Goal: Transaction & Acquisition: Purchase product/service

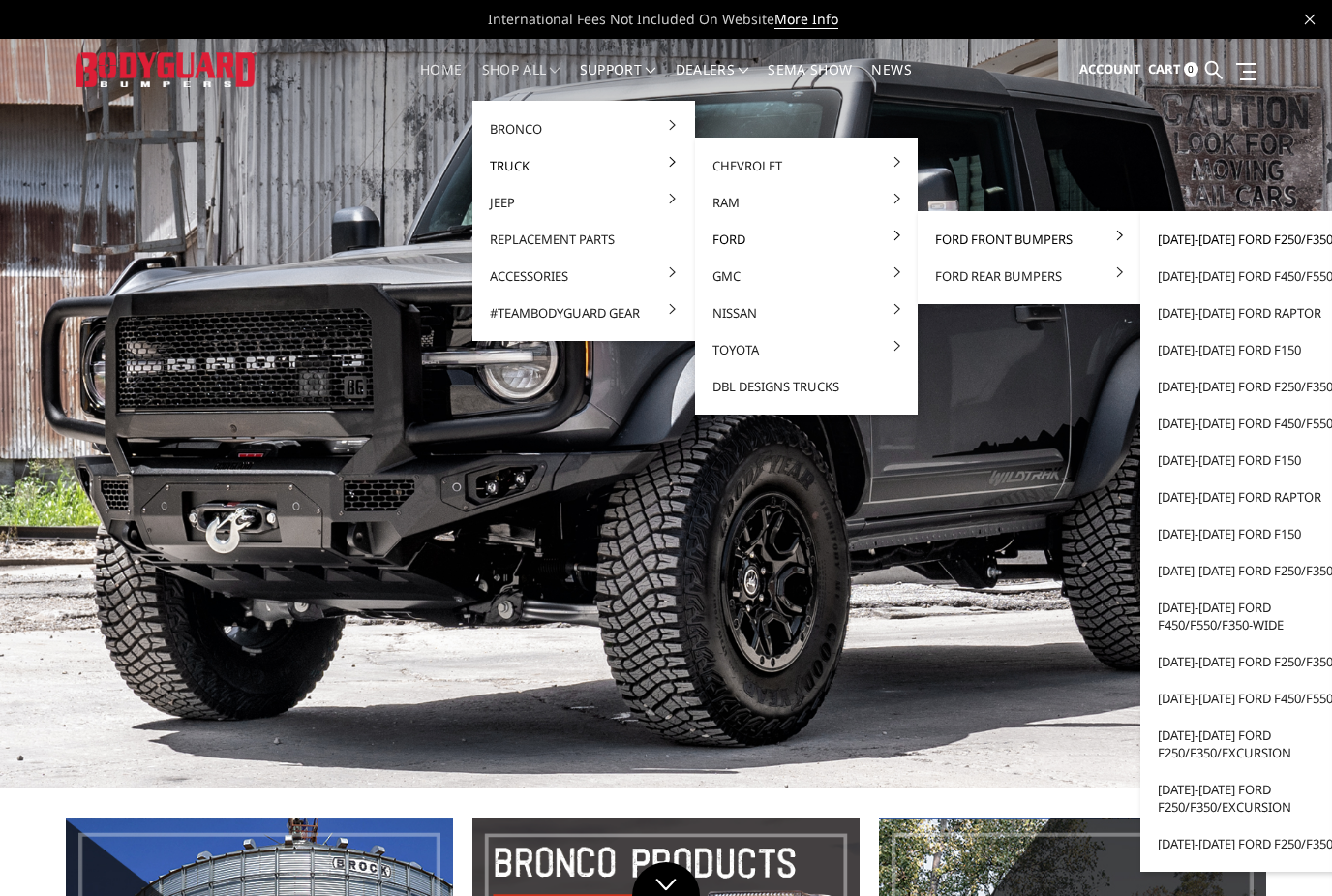
click at [1194, 242] on link "[DATE]-[DATE] Ford F250/F350" at bounding box center [1251, 239] width 207 height 37
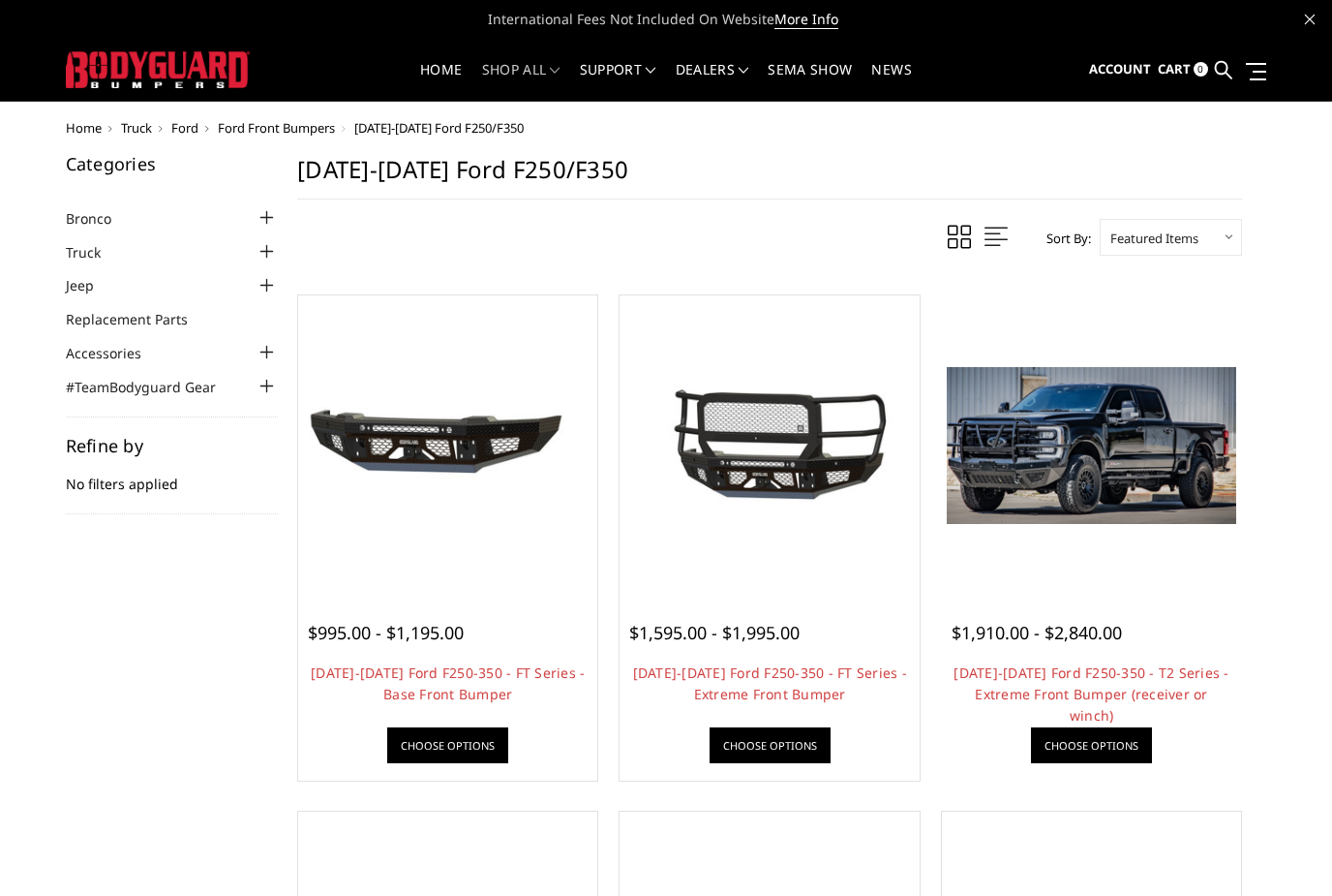
click at [1113, 488] on img at bounding box center [1092, 445] width 290 height 157
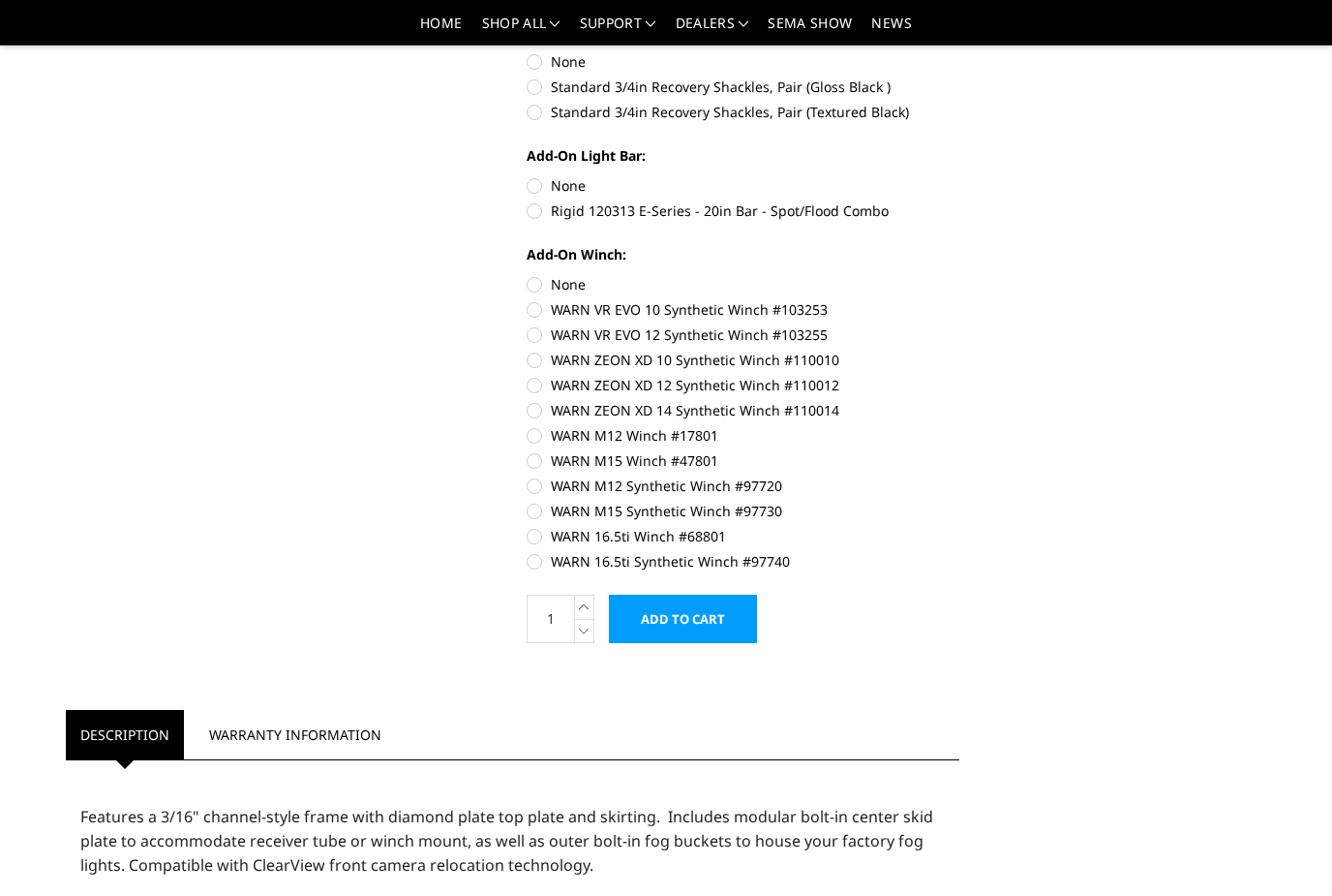
scroll to position [825, 0]
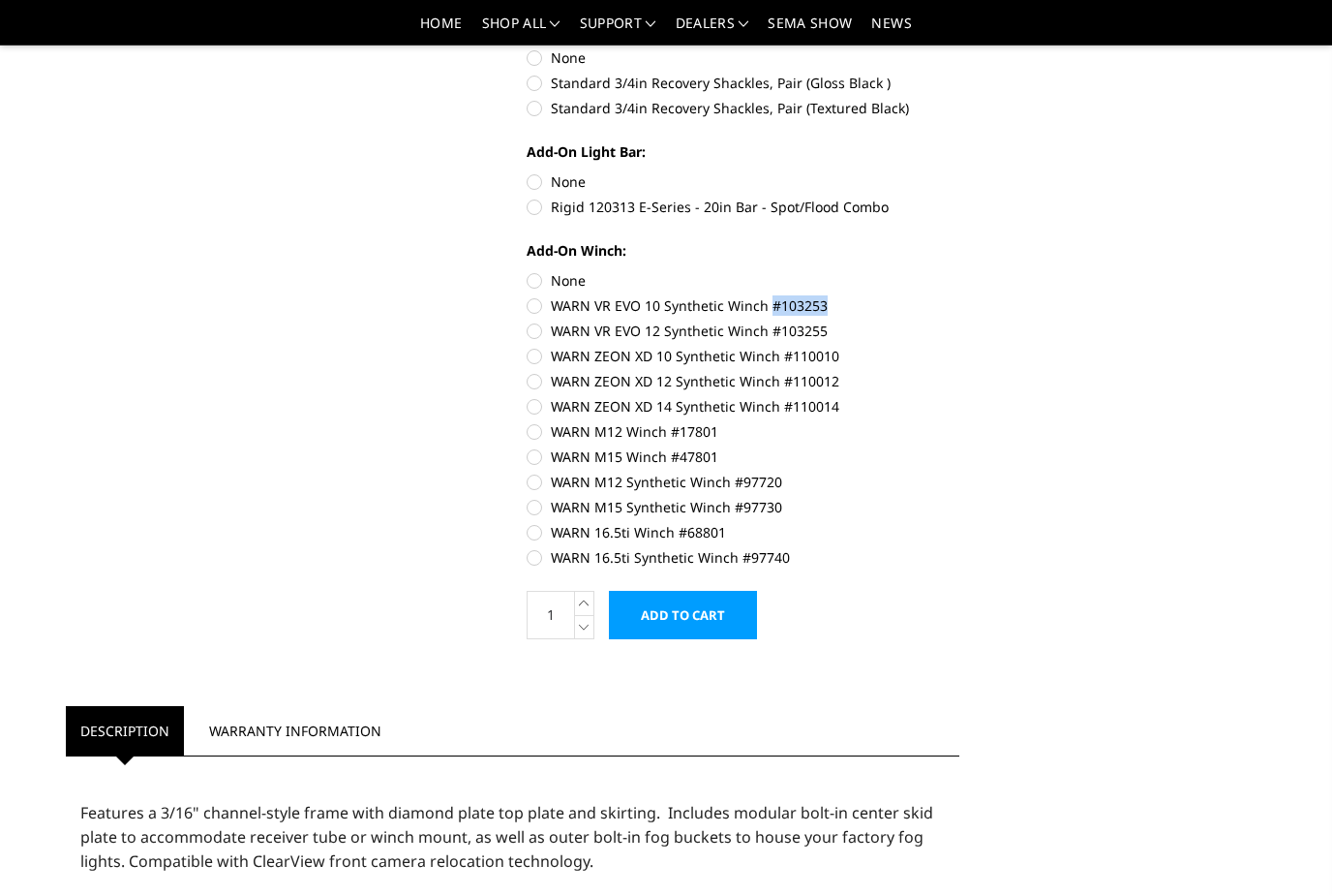
drag, startPoint x: 770, startPoint y: 306, endPoint x: 822, endPoint y: 303, distance: 52.4
click at [822, 303] on label "WARN VR EVO 10 Synthetic Winch #103253" at bounding box center [744, 305] width 434 height 20
click at [960, 271] on input "WARN VR EVO 10 Synthetic Winch #103253" at bounding box center [960, 270] width 1 height 1
radio input "true"
click at [960, 271] on input "WARN VR EVO 10 Synthetic Winch #103253" at bounding box center [960, 270] width 1 height 1
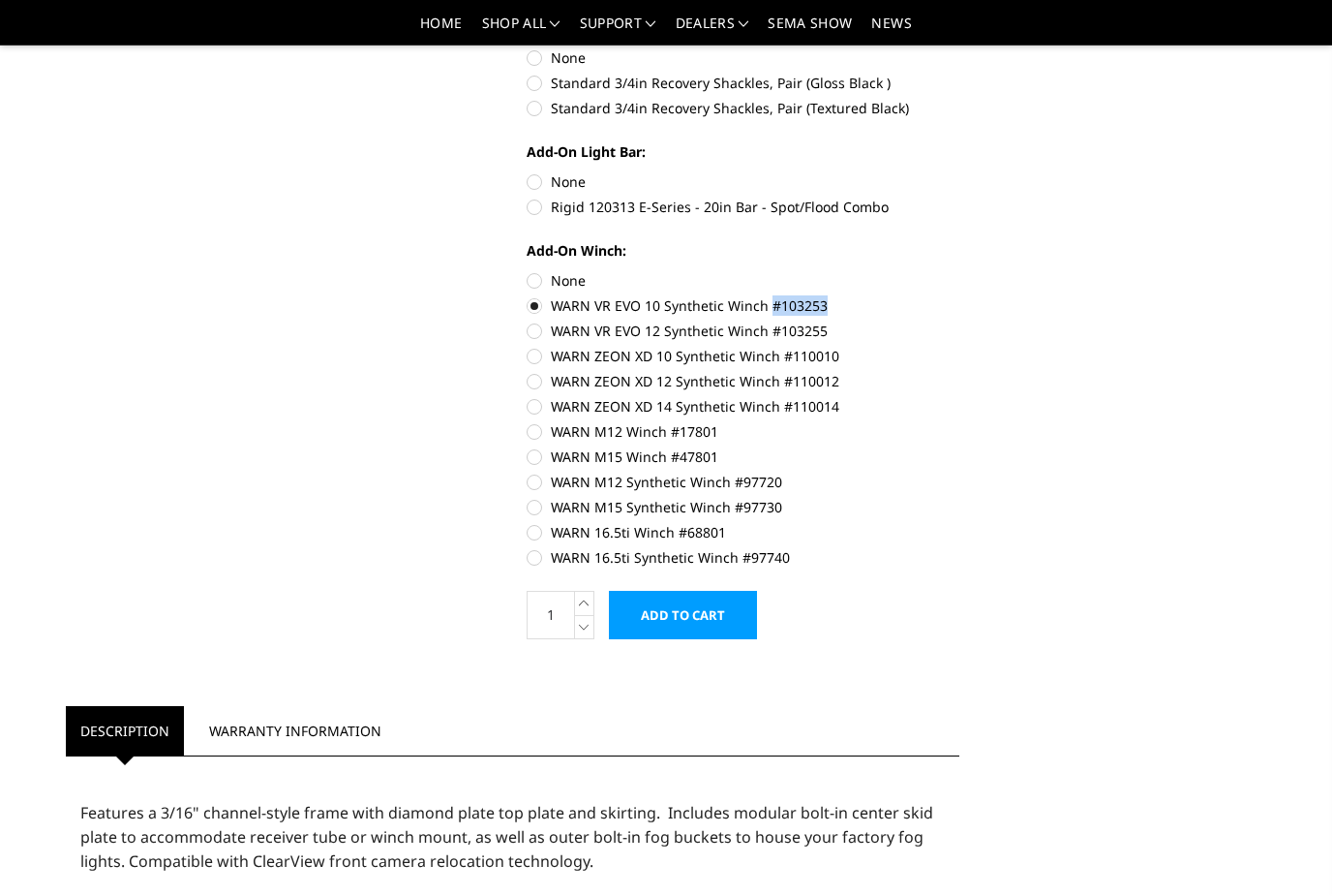
click at [960, 271] on input "WARN VR EVO 10 Synthetic Winch #103253" at bounding box center [960, 270] width 1 height 1
click at [959, 324] on label "WARN VR EVO 12 Synthetic Winch #103255" at bounding box center [744, 330] width 434 height 20
click at [960, 296] on input "WARN VR EVO 12 Synthetic Winch #103255" at bounding box center [960, 295] width 1 height 1
radio input "true"
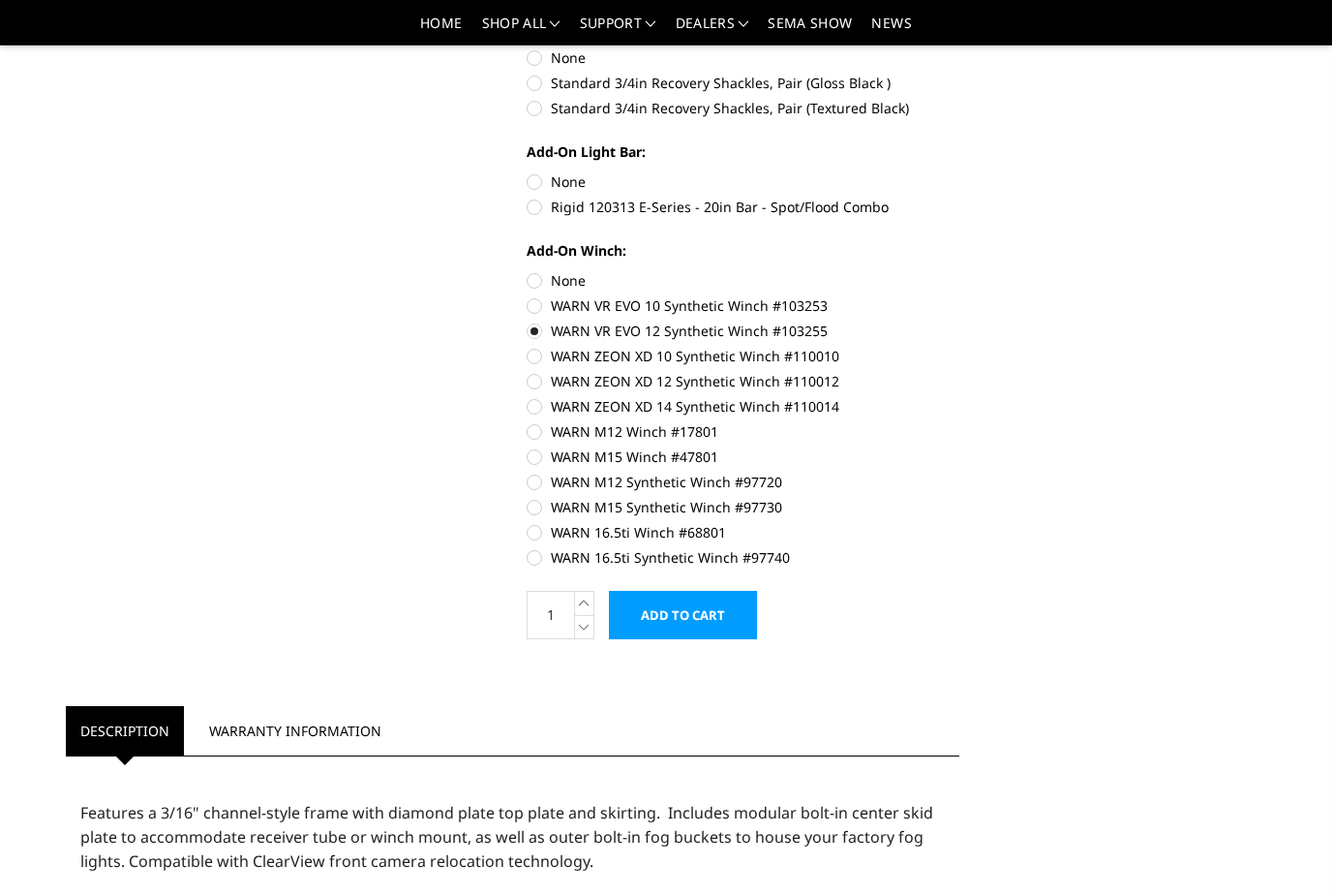
click at [595, 299] on label "WARN VR EVO 10 Synthetic Winch #103253" at bounding box center [744, 305] width 434 height 20
click at [960, 271] on input "WARN VR EVO 10 Synthetic Winch #103253" at bounding box center [960, 270] width 1 height 1
radio input "true"
click at [1269, 298] on div "Previous Next" at bounding box center [666, 446] width 1228 height 2347
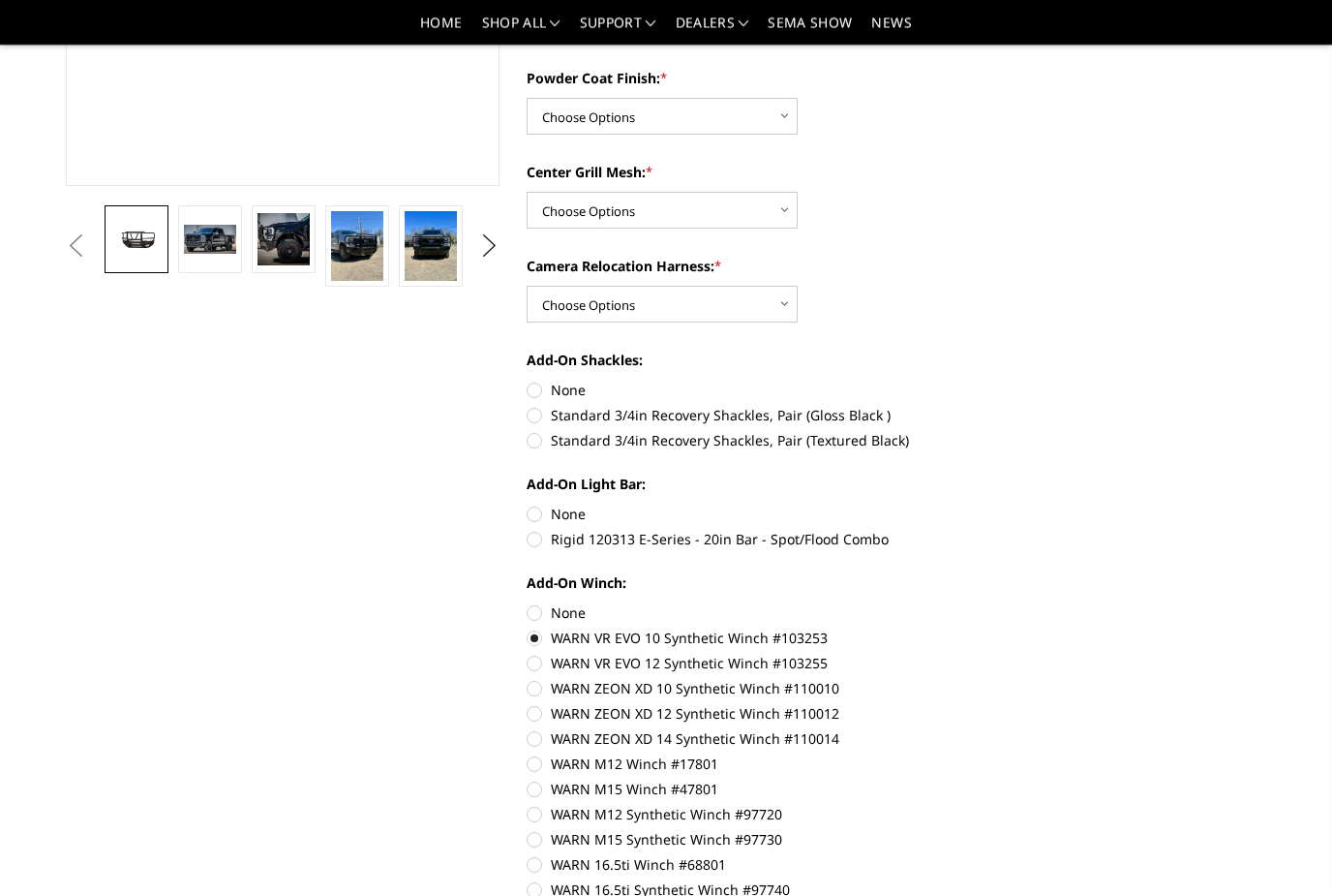
scroll to position [493, 0]
drag, startPoint x: 790, startPoint y: 684, endPoint x: 825, endPoint y: 690, distance: 35.5
click at [825, 690] on label "WARN ZEON XD 10 Synthetic Winch #110010" at bounding box center [744, 688] width 434 height 20
click at [960, 654] on input "WARN ZEON XD 10 Synthetic Winch #110010" at bounding box center [960, 653] width 1 height 1
radio input "true"
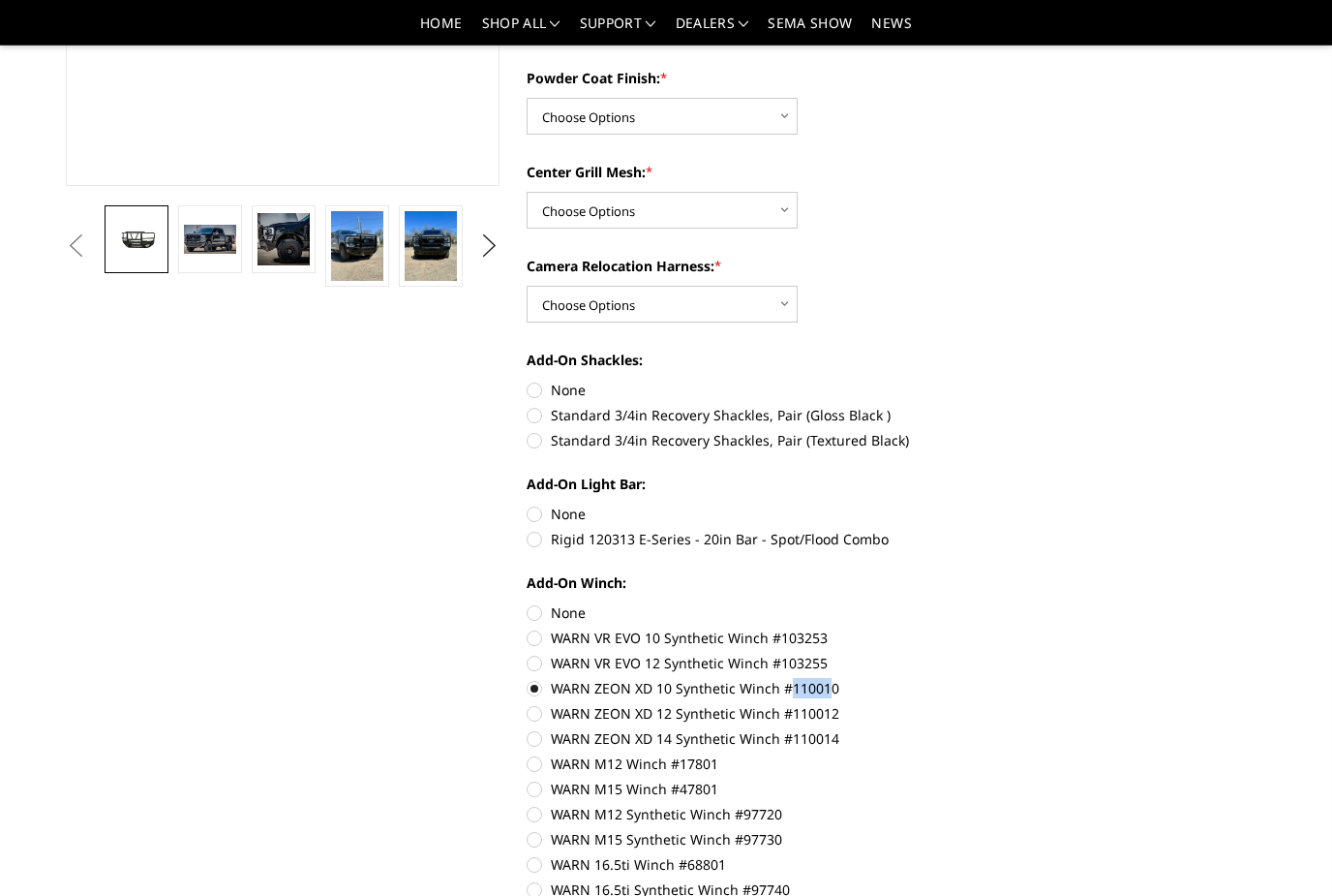
click at [438, 636] on div "Previous Next" at bounding box center [512, 778] width 921 height 2347
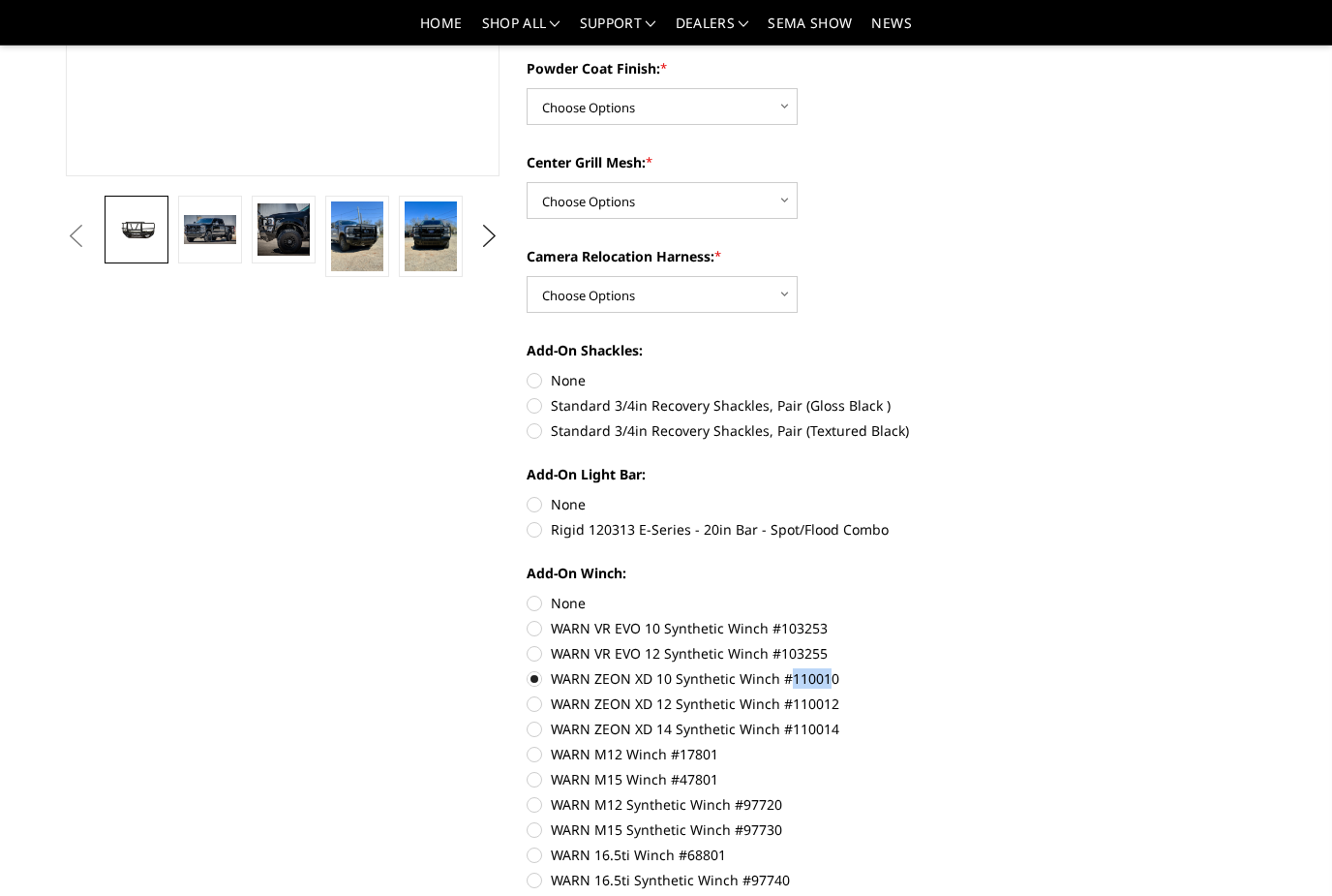
scroll to position [555, 0]
